Goal: Task Accomplishment & Management: Use online tool/utility

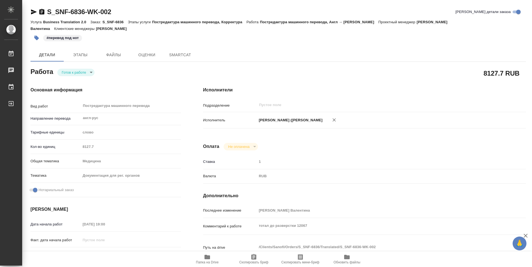
type textarea "x"
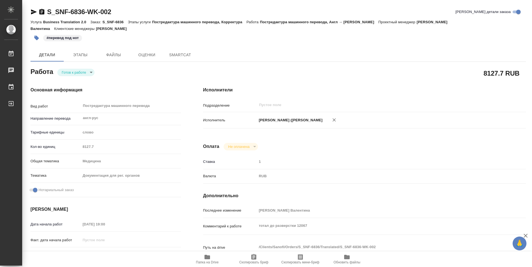
type textarea "x"
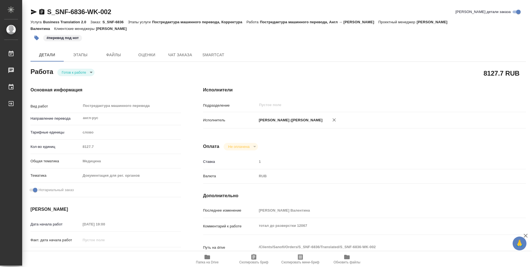
click at [207, 258] on icon "button" at bounding box center [208, 257] width 6 height 4
type textarea "x"
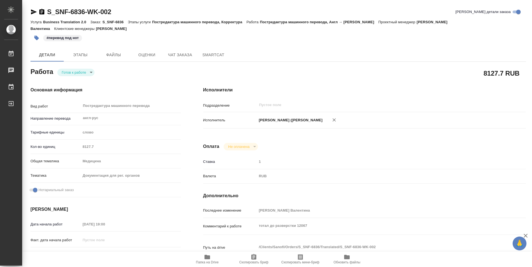
type textarea "x"
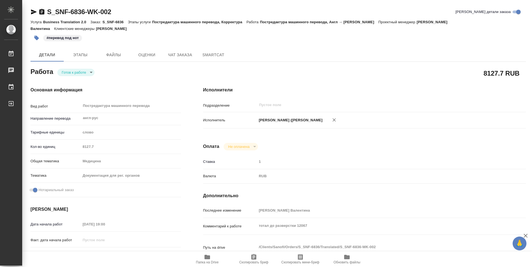
type textarea "x"
click at [91, 65] on body "🙏 .cls-1 fill:#fff; AWATERA Vasileva Alexandra Работы 0 Чаты График Выйти S_SNF…" at bounding box center [266, 133] width 532 height 267
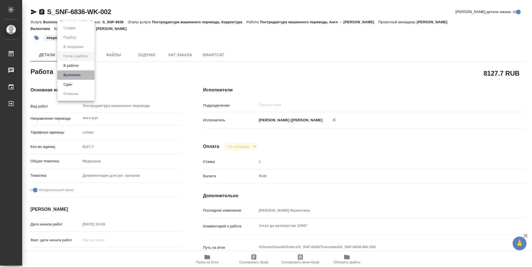
click at [85, 73] on li "Выполнен" at bounding box center [75, 74] width 37 height 9
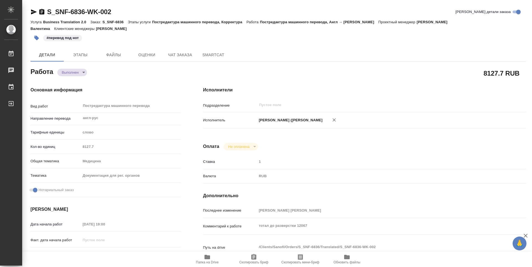
type textarea "x"
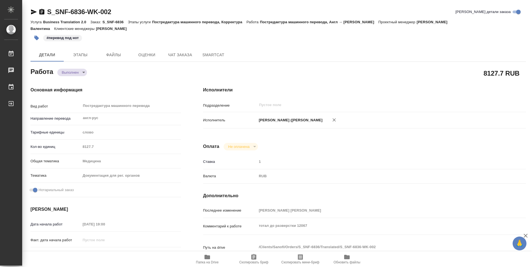
type textarea "x"
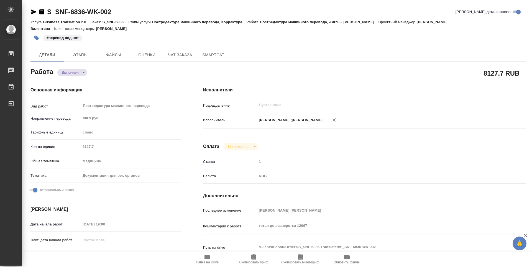
type textarea "x"
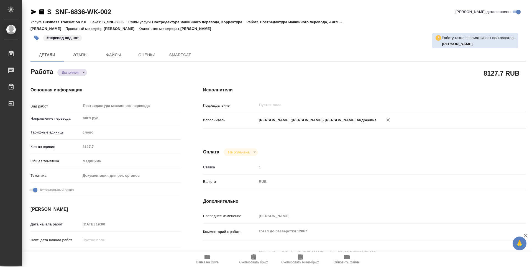
type textarea "x"
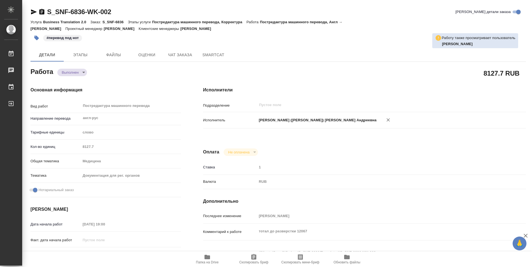
type textarea "x"
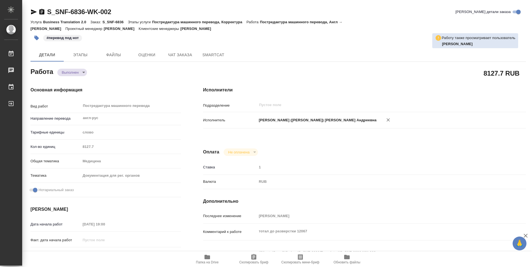
type textarea "x"
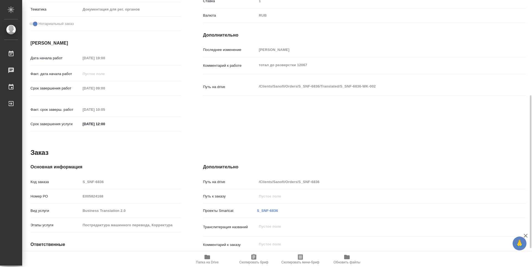
scroll to position [199, 0]
